Goal: Information Seeking & Learning: Learn about a topic

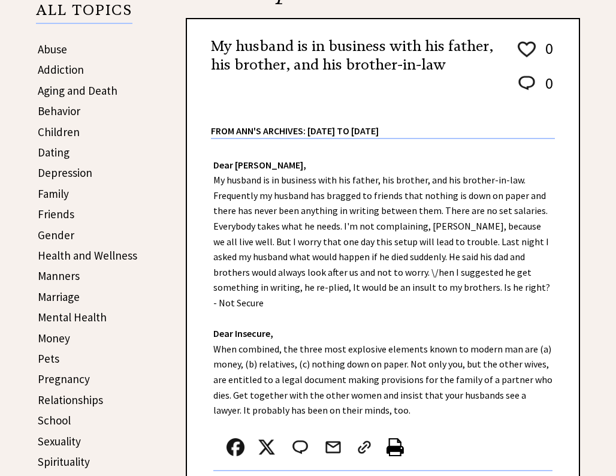
scroll to position [211, 0]
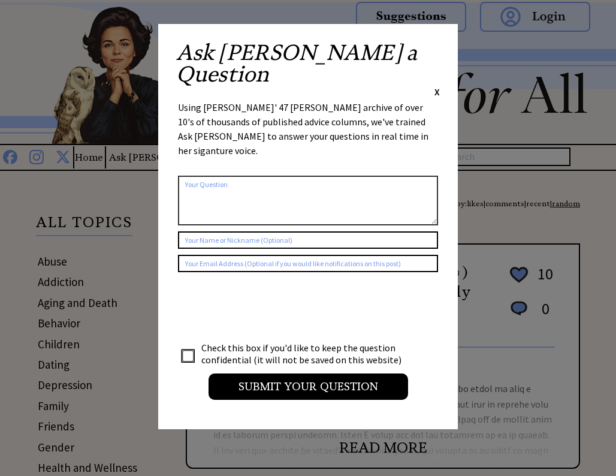
click at [435, 86] on span "X" at bounding box center [436, 92] width 5 height 12
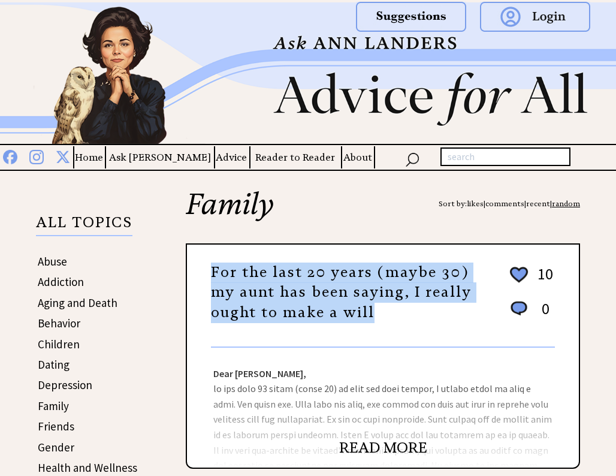
drag, startPoint x: 208, startPoint y: 269, endPoint x: 329, endPoint y: 319, distance: 130.8
click at [329, 319] on div "For the last 20 years (maybe 30) my aunt has been saying, I really ought to mak…" at bounding box center [383, 355] width 394 height 225
copy div "For the last 20 years (maybe 30) my aunt has been saying, I really ought to mak…"
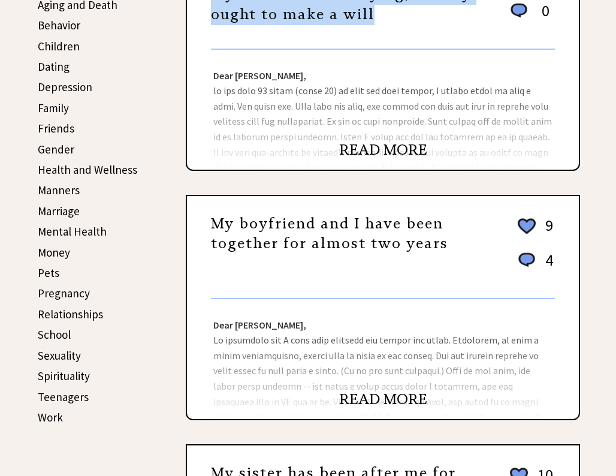
scroll to position [316, 0]
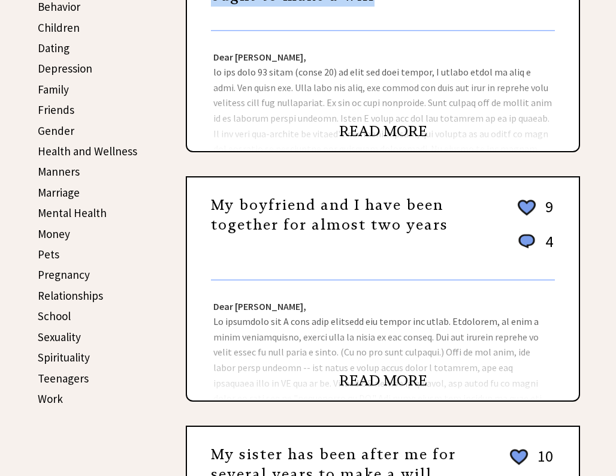
click at [214, 331] on div "Dear [PERSON_NAME], Dear [US_STATE], You don't say one word about your boyfrien…" at bounding box center [383, 340] width 392 height 120
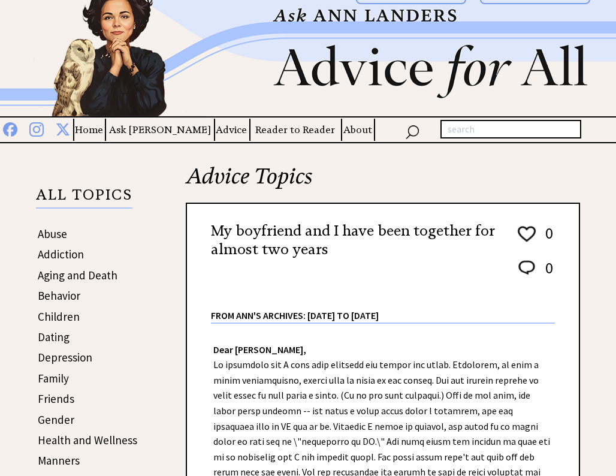
scroll to position [67, 0]
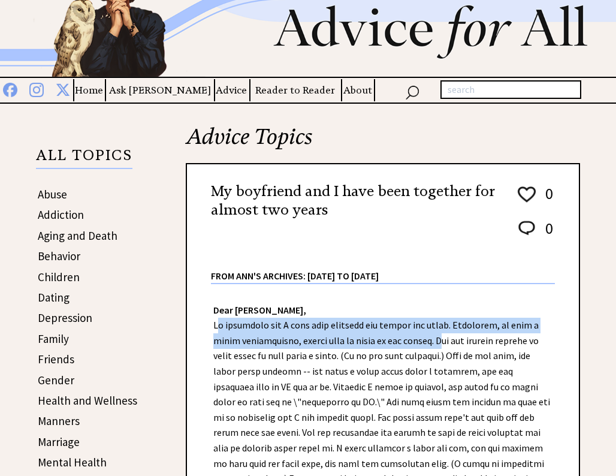
drag, startPoint x: 213, startPoint y: 323, endPoint x: 433, endPoint y: 340, distance: 220.4
copy div "My boyfriend and I have been together for almost two years. Generally, we have …"
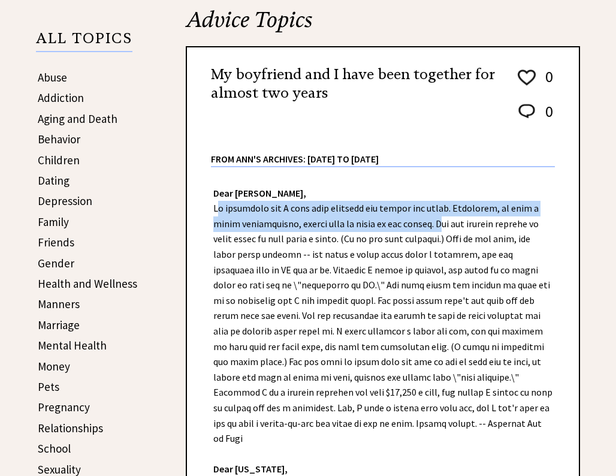
scroll to position [316, 0]
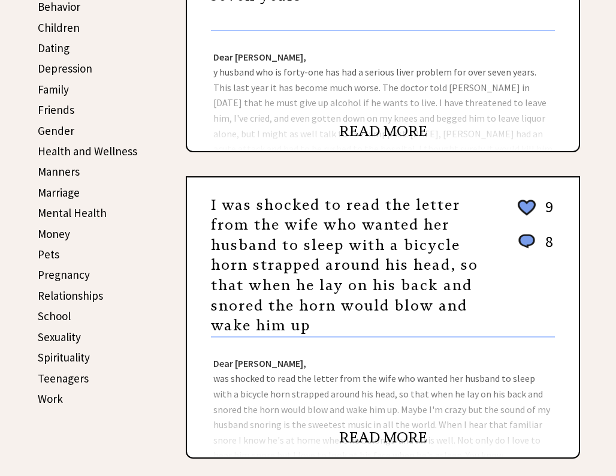
scroll to position [316, 0]
click at [198, 208] on div "I was shocked to read the letter from the wife who wanted her husband to sleep …" at bounding box center [383, 317] width 394 height 282
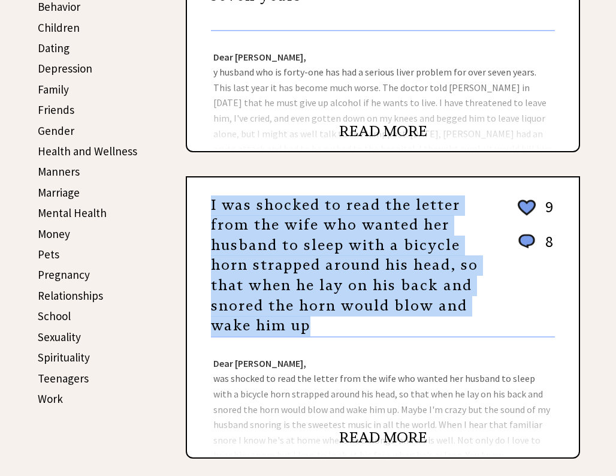
drag, startPoint x: 210, startPoint y: 203, endPoint x: 316, endPoint y: 327, distance: 163.5
click at [316, 327] on div "I was shocked to read the letter from the wife who wanted her husband to sleep …" at bounding box center [383, 317] width 394 height 282
copy div "I was shocked to read the letter from the wife who wanted her husband to sleep …"
